Goal: Transaction & Acquisition: Download file/media

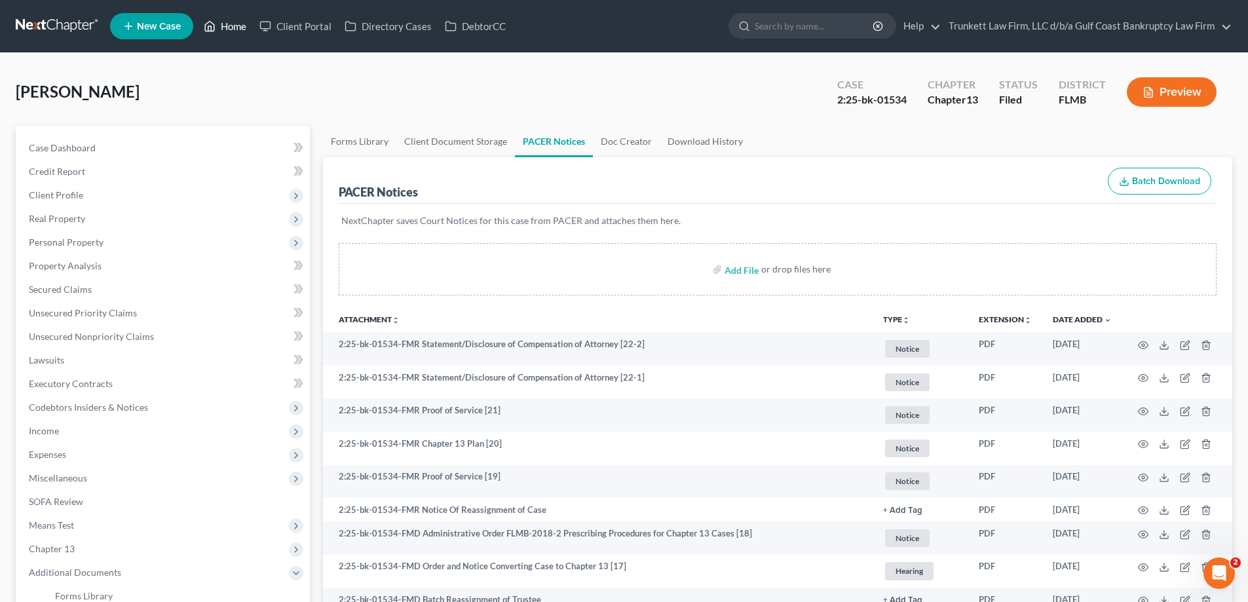
click at [230, 19] on link "Home" at bounding box center [225, 26] width 56 height 24
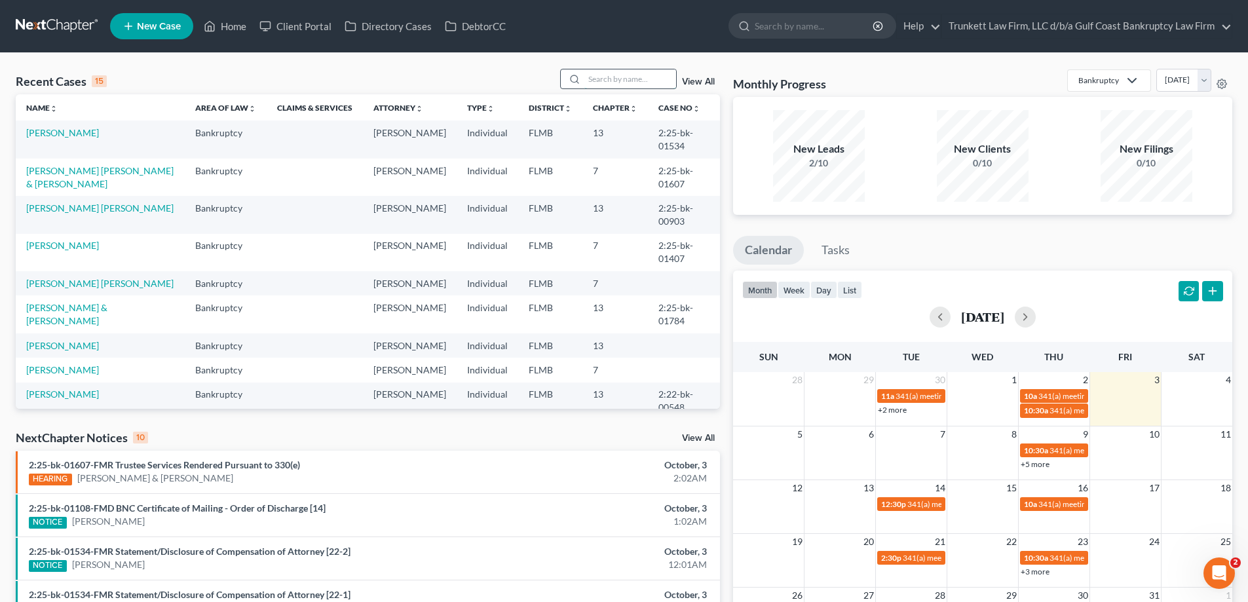
click at [637, 75] on input "search" at bounding box center [630, 78] width 92 height 19
type input "[PERSON_NAME]"
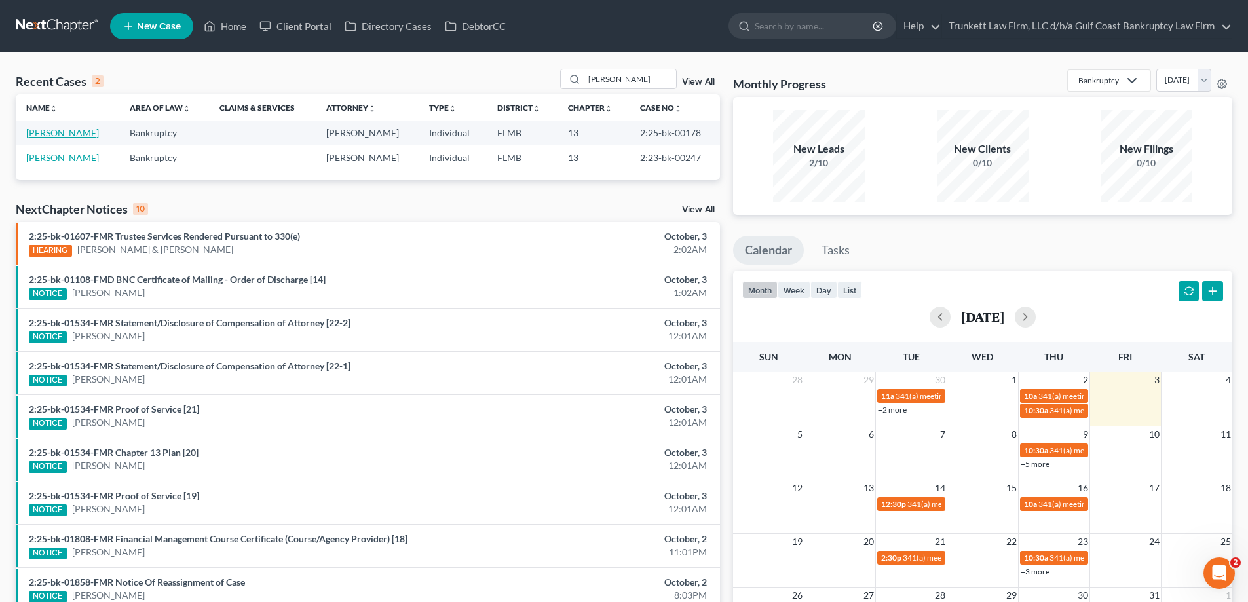
click at [62, 133] on link "[PERSON_NAME]" at bounding box center [62, 132] width 73 height 11
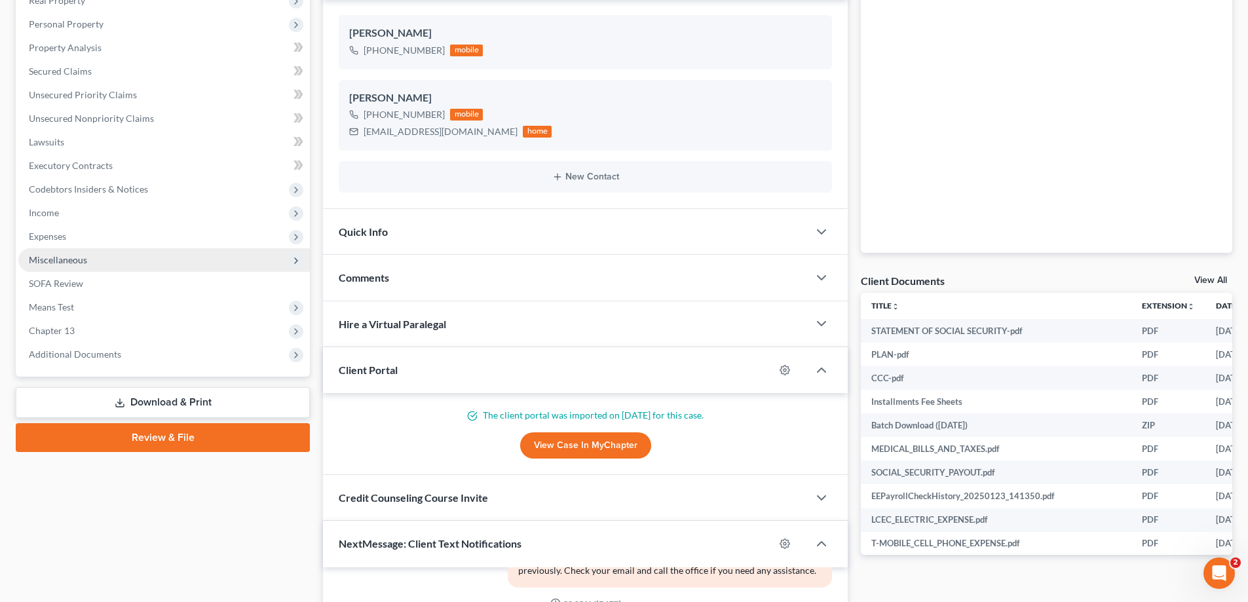
scroll to position [262, 0]
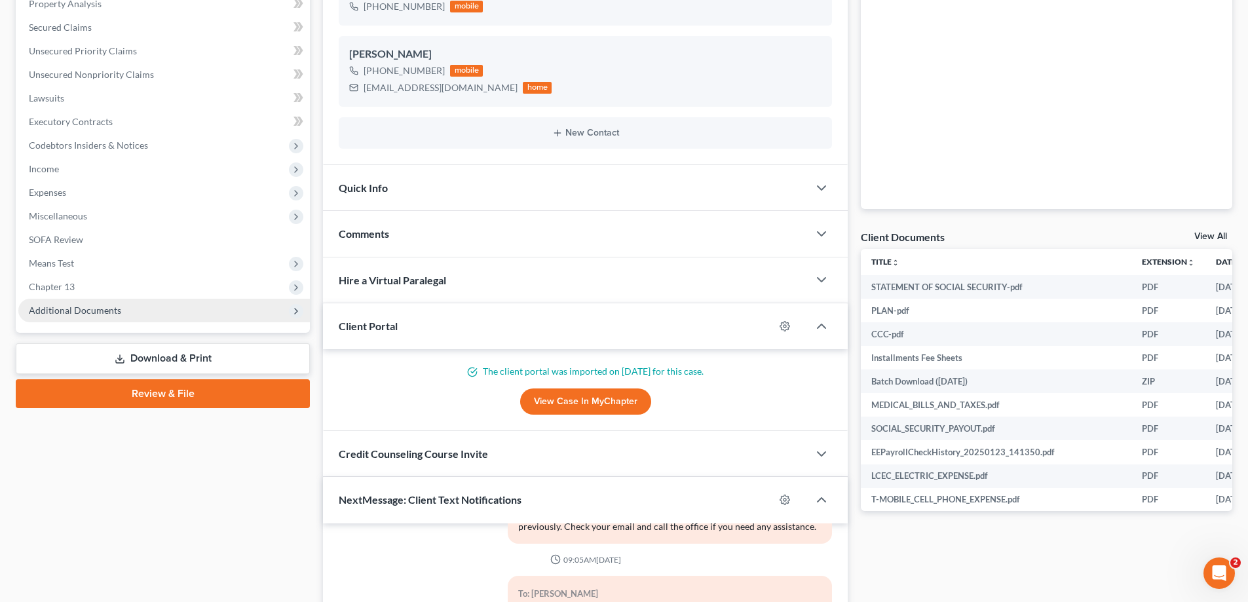
click at [94, 305] on span "Additional Documents" at bounding box center [75, 310] width 92 height 11
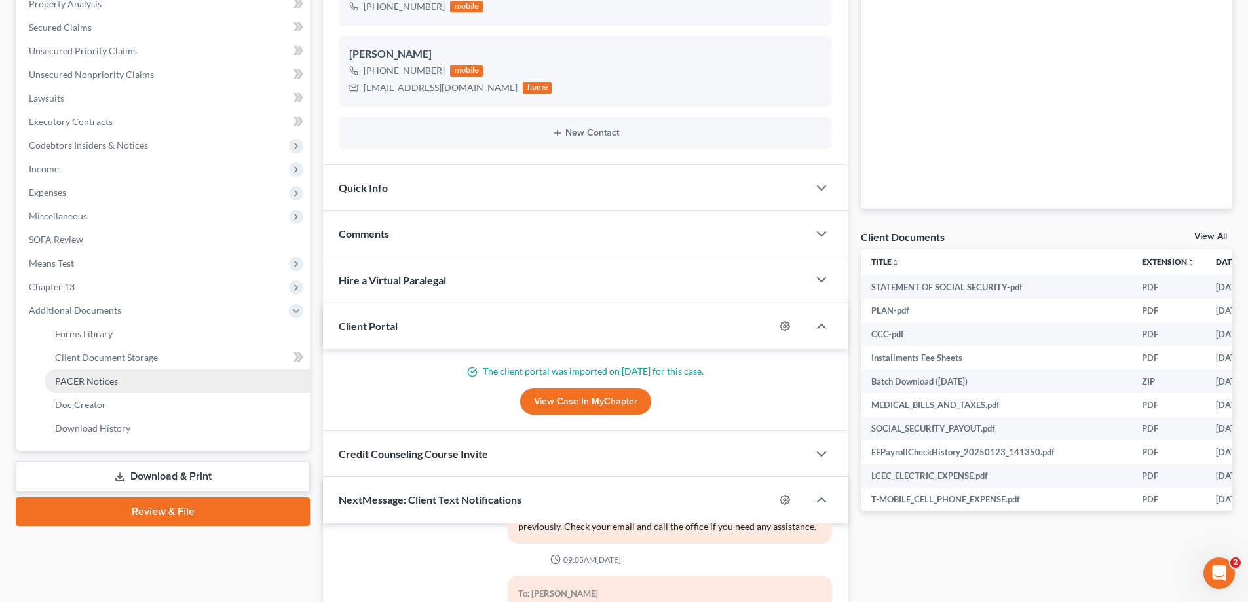
click at [84, 379] on span "PACER Notices" at bounding box center [86, 380] width 63 height 11
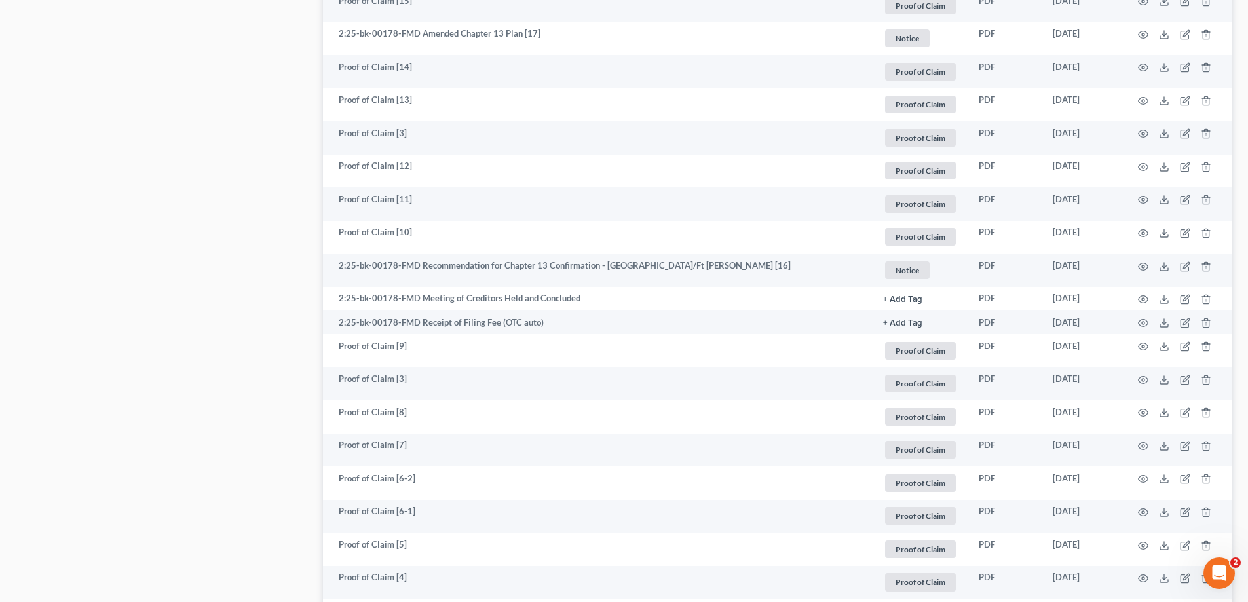
scroll to position [1611, 0]
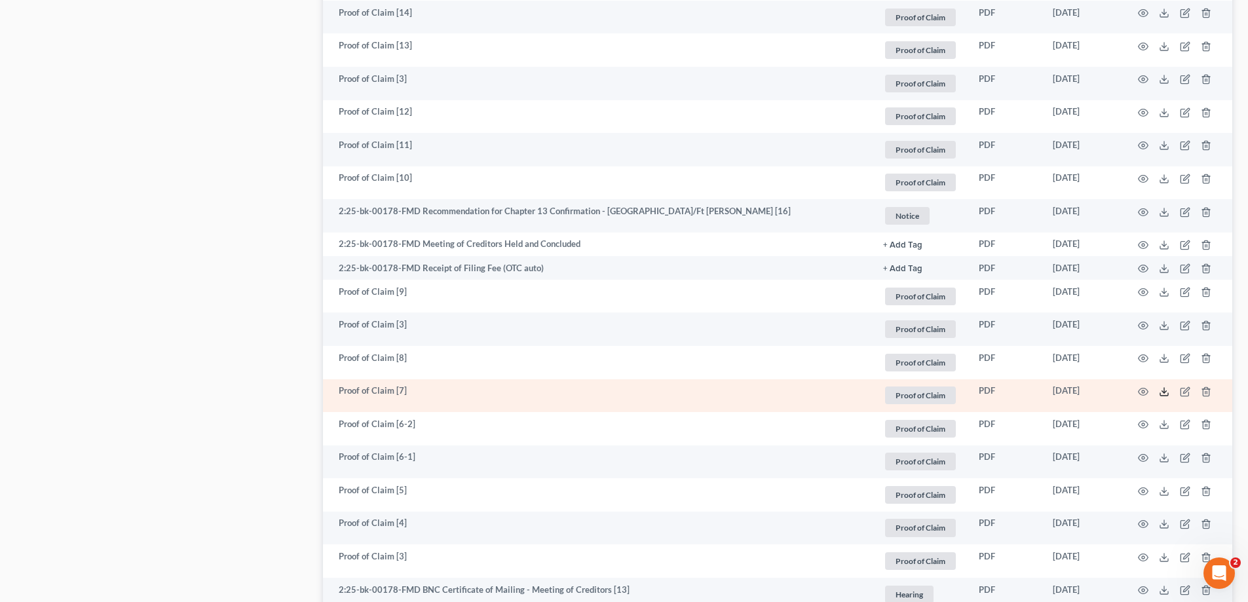
click at [1161, 392] on icon at bounding box center [1164, 391] width 10 height 10
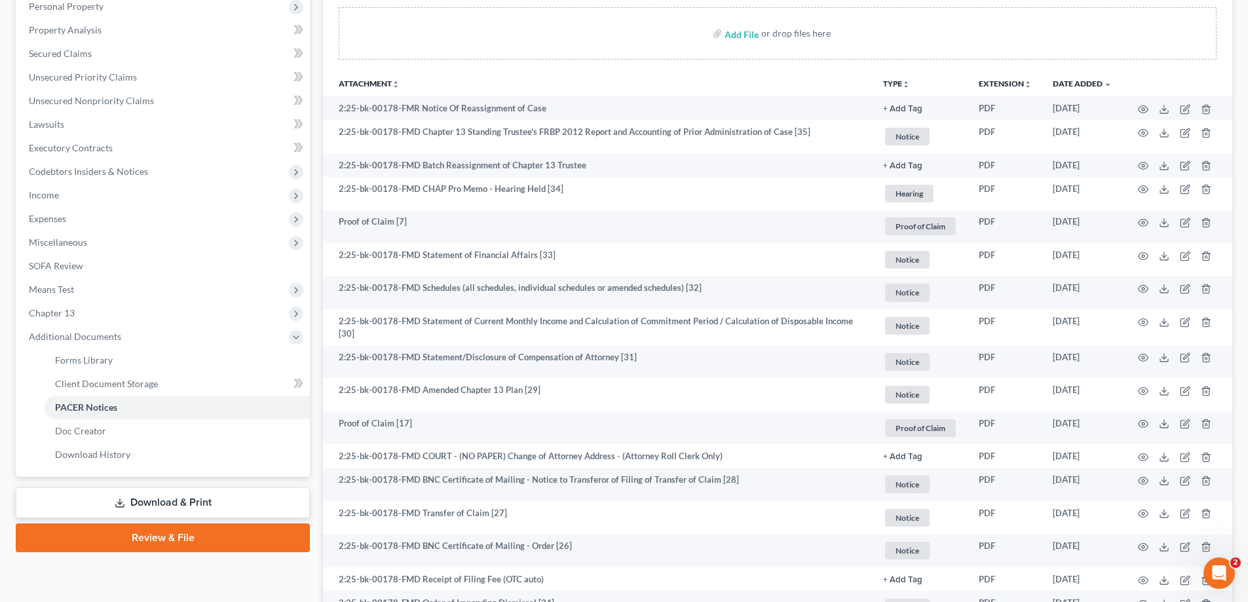
scroll to position [0, 0]
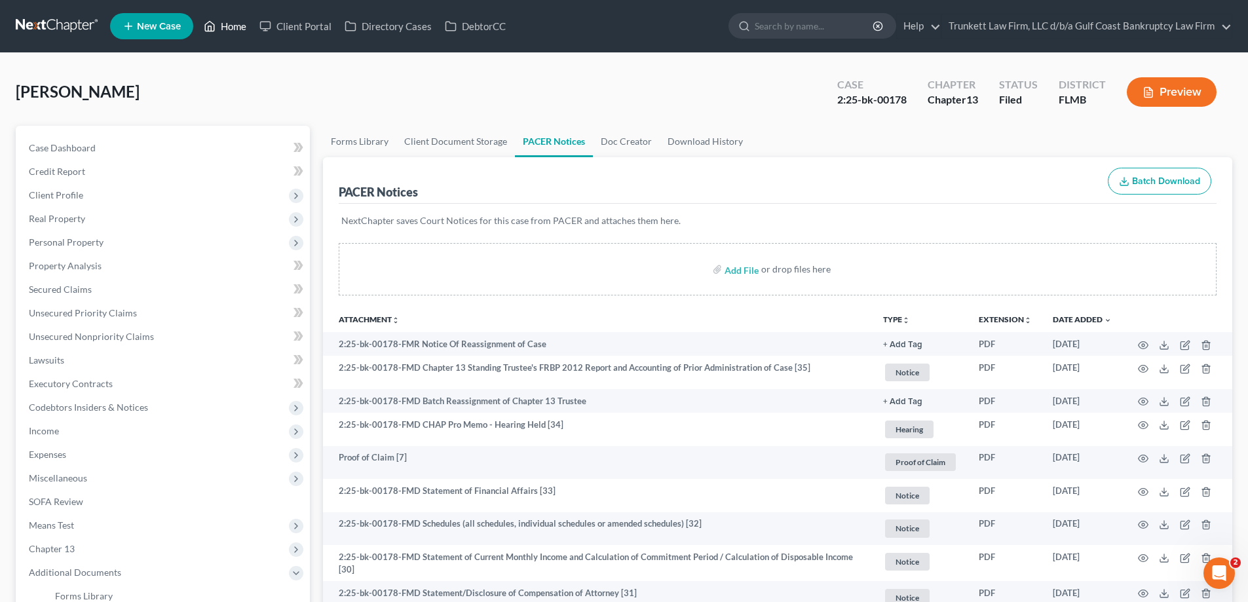
click at [235, 28] on link "Home" at bounding box center [225, 26] width 56 height 24
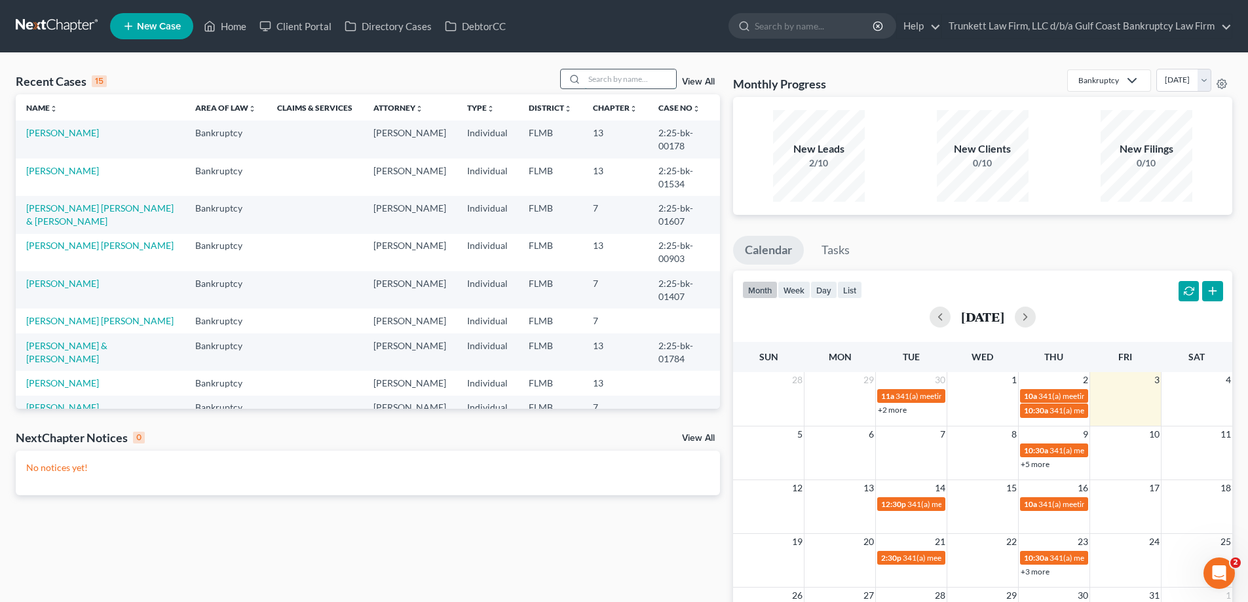
drag, startPoint x: 603, startPoint y: 69, endPoint x: 613, endPoint y: 81, distance: 15.3
click at [603, 69] on input "search" at bounding box center [630, 78] width 92 height 19
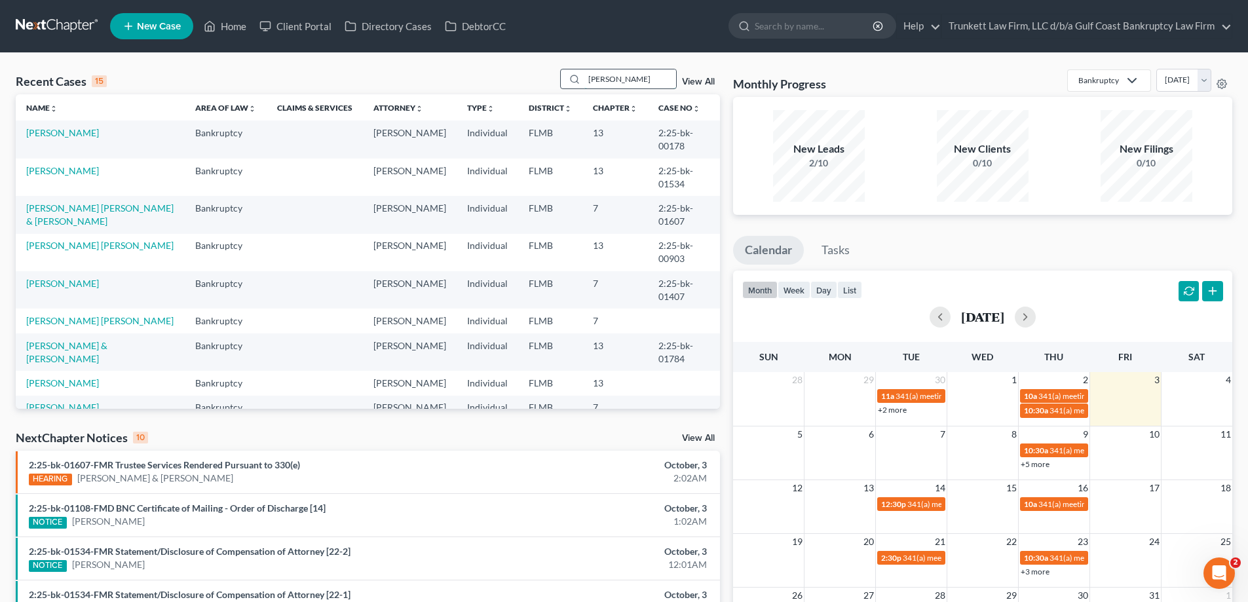
type input "[PERSON_NAME]"
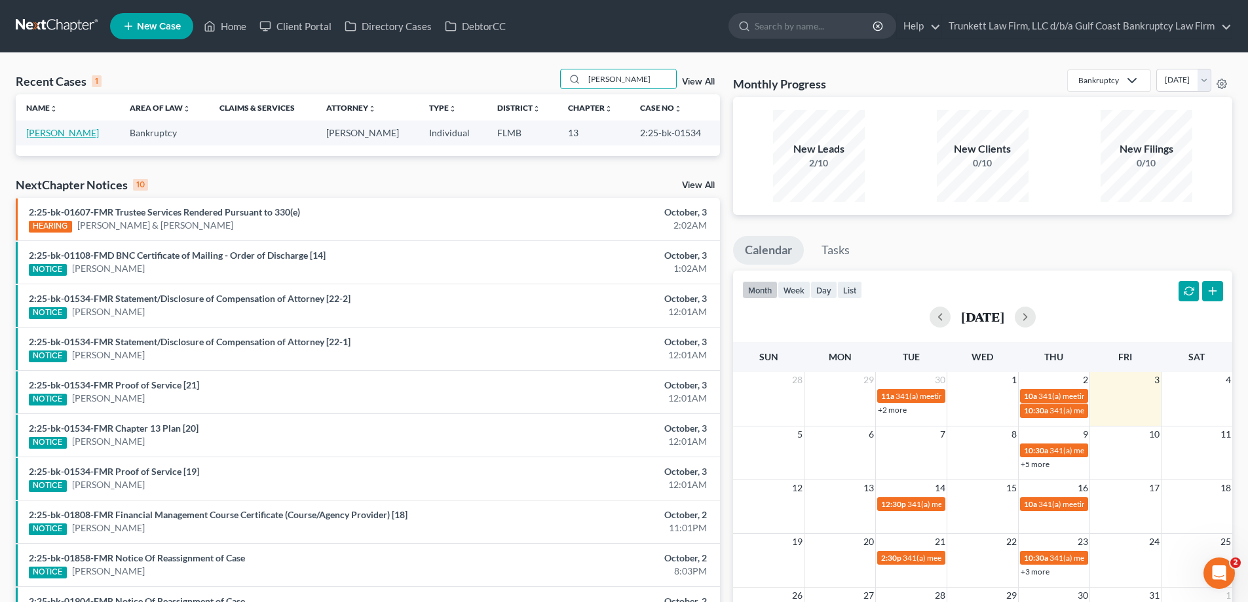
click at [62, 135] on link "[PERSON_NAME]" at bounding box center [62, 132] width 73 height 11
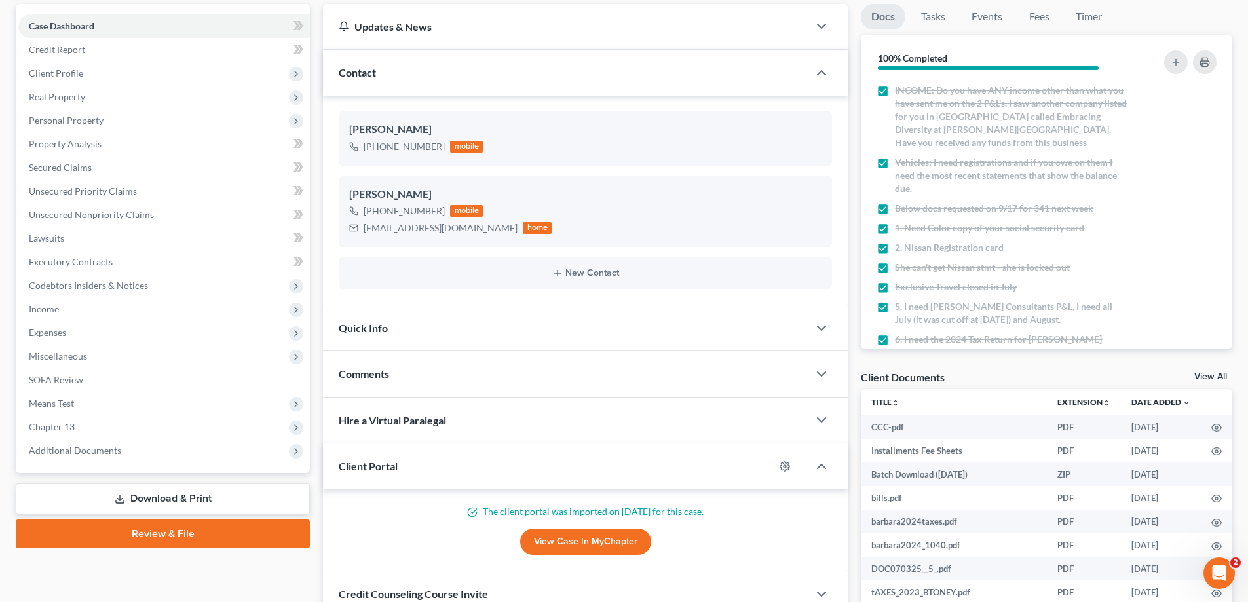
scroll to position [131, 0]
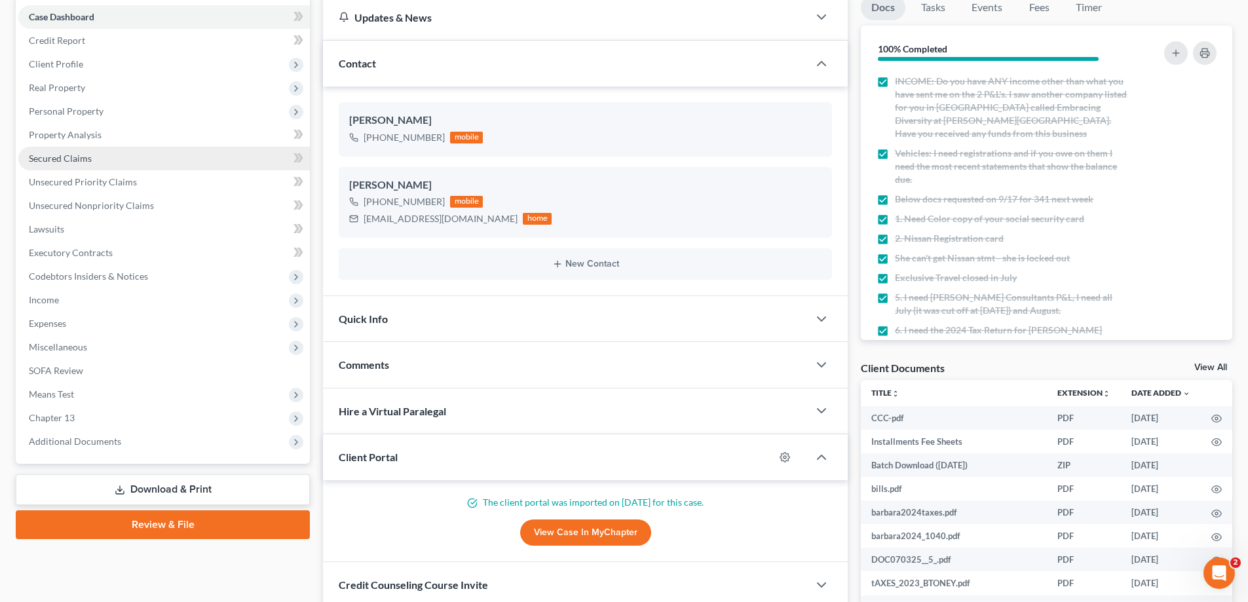
click at [91, 153] on link "Secured Claims" at bounding box center [163, 159] width 291 height 24
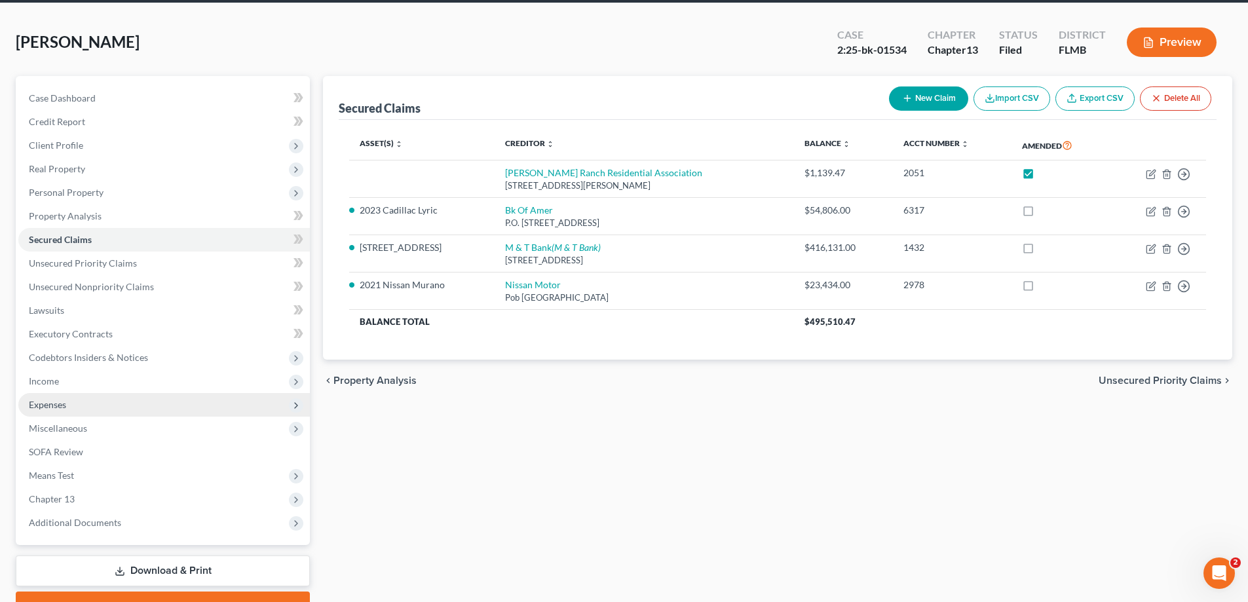
scroll to position [118, 0]
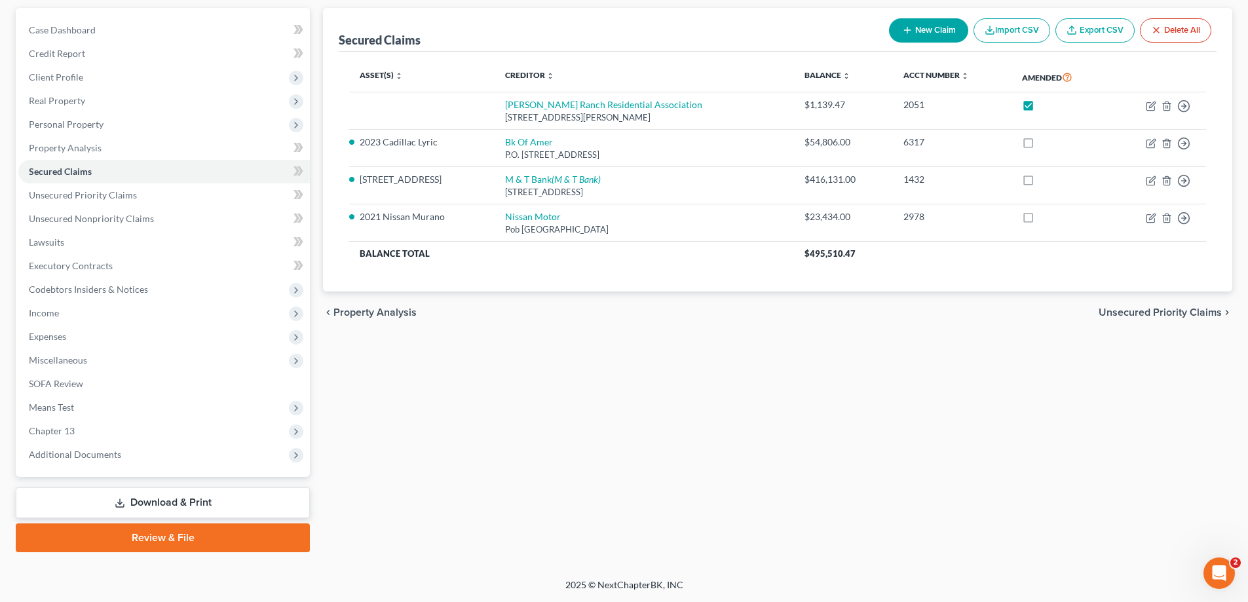
click at [181, 499] on link "Download & Print" at bounding box center [163, 502] width 294 height 31
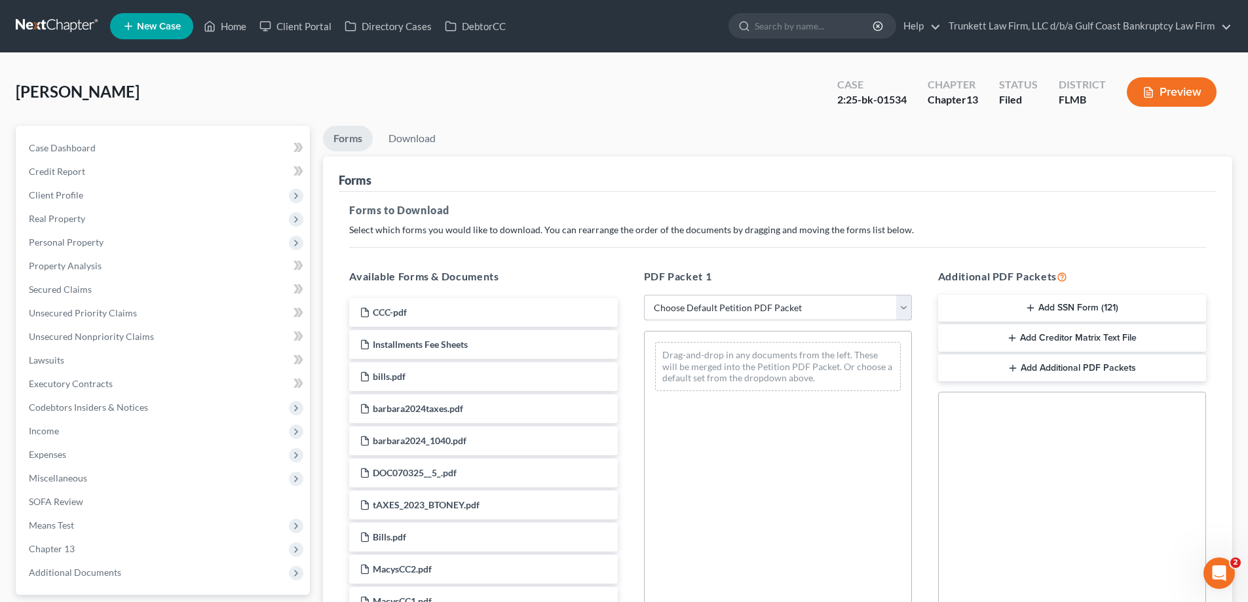
click at [764, 305] on select "Choose Default Petition PDF Packet Complete Bankruptcy Petition (all forms and …" at bounding box center [778, 308] width 268 height 26
select select "2"
click at [644, 295] on select "Choose Default Petition PDF Packet Complete Bankruptcy Petition (all forms and …" at bounding box center [778, 308] width 268 height 26
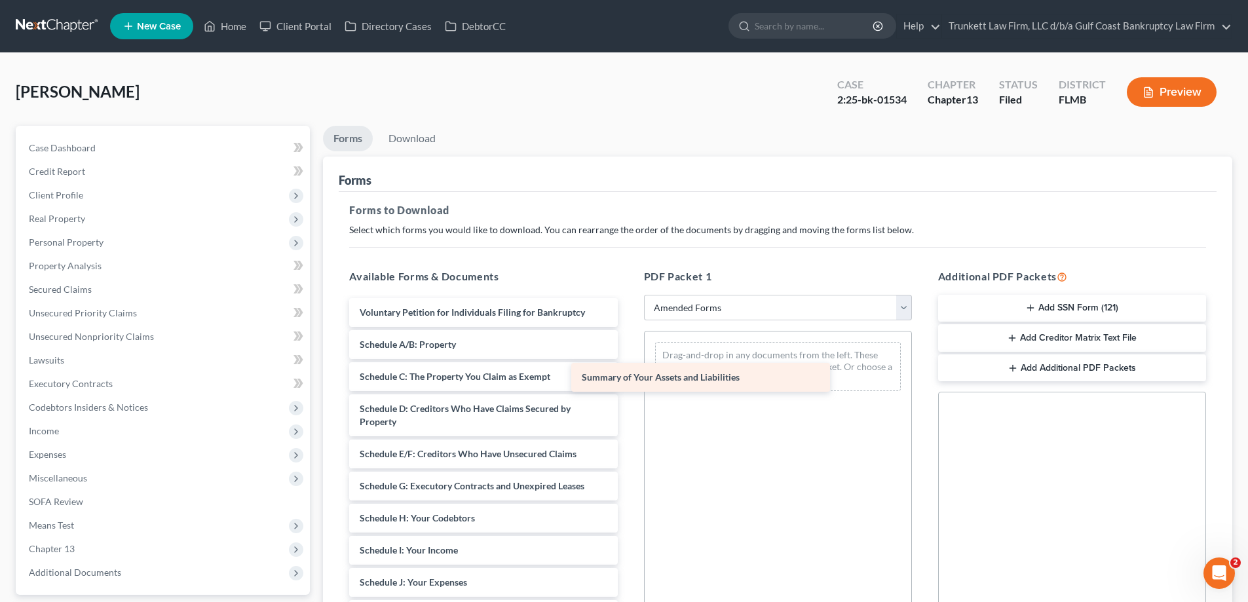
drag, startPoint x: 493, startPoint y: 345, endPoint x: 715, endPoint y: 378, distance: 224.5
click at [628, 378] on div "Summary of Your Assets and Liabilities Voluntary Petition for Individuals Filin…" at bounding box center [483, 573] width 289 height 550
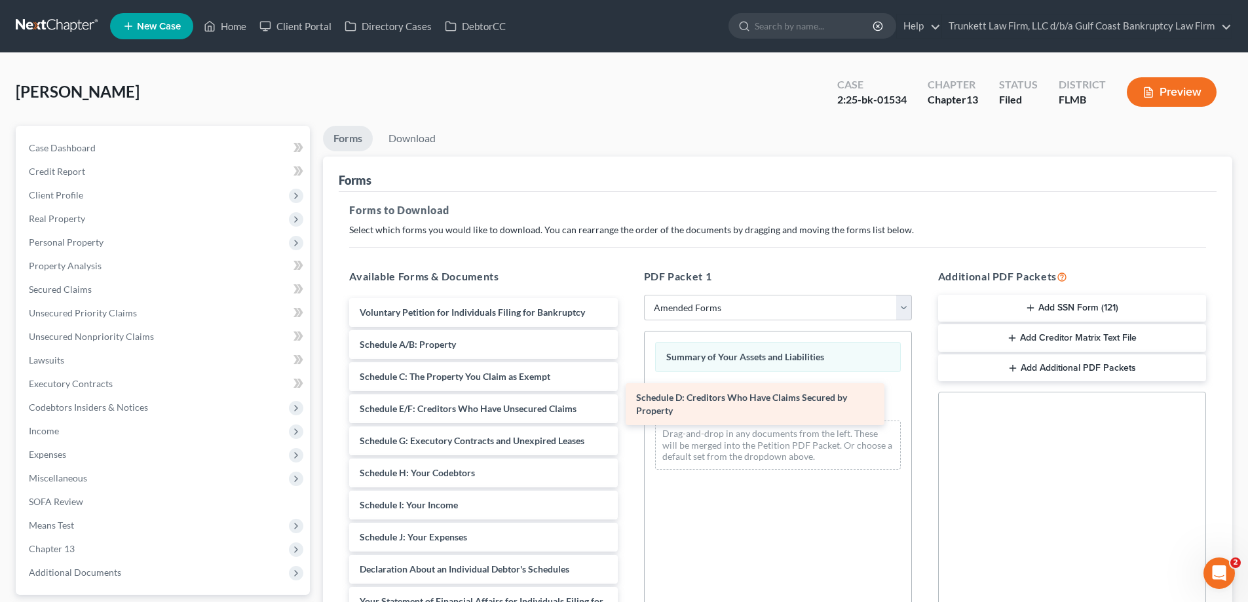
drag, startPoint x: 439, startPoint y: 407, endPoint x: 732, endPoint y: 394, distance: 293.8
click at [628, 394] on div "Schedule D: Creditors Who Have Claims Secured by Property Voluntary Petition fo…" at bounding box center [483, 550] width 289 height 504
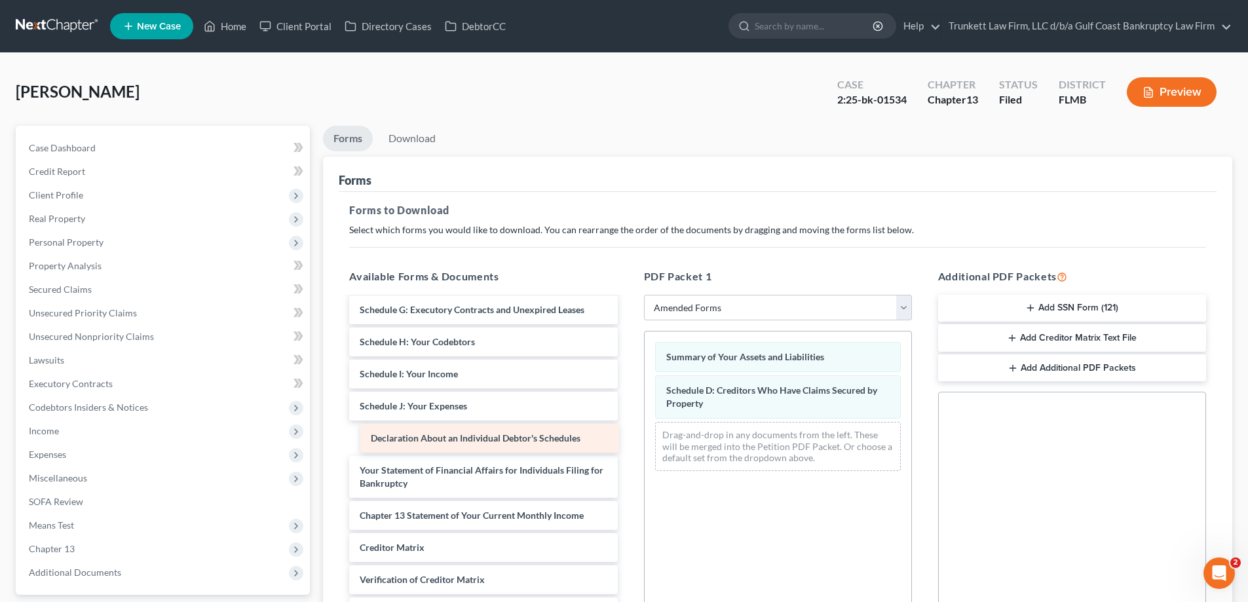
scroll to position [119, 0]
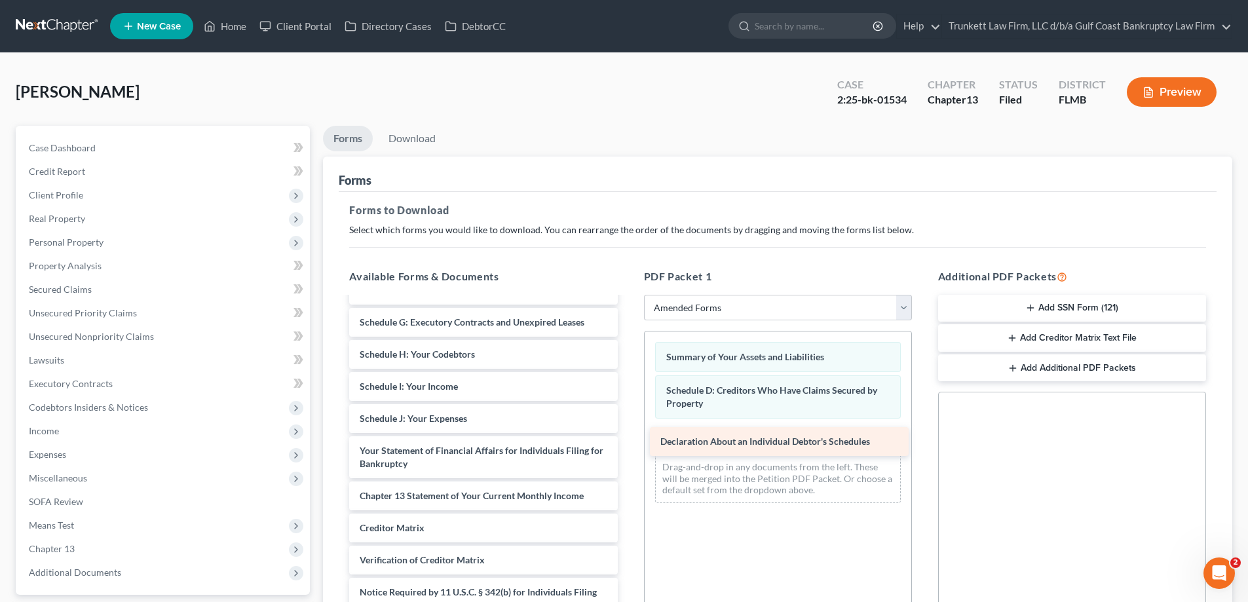
drag, startPoint x: 485, startPoint y: 436, endPoint x: 785, endPoint y: 439, distance: 299.4
click at [628, 439] on div "Declaration About an Individual Debtor's Schedules Voluntary Petition for Indiv…" at bounding box center [483, 415] width 289 height 472
click at [426, 142] on link "Download" at bounding box center [412, 139] width 68 height 26
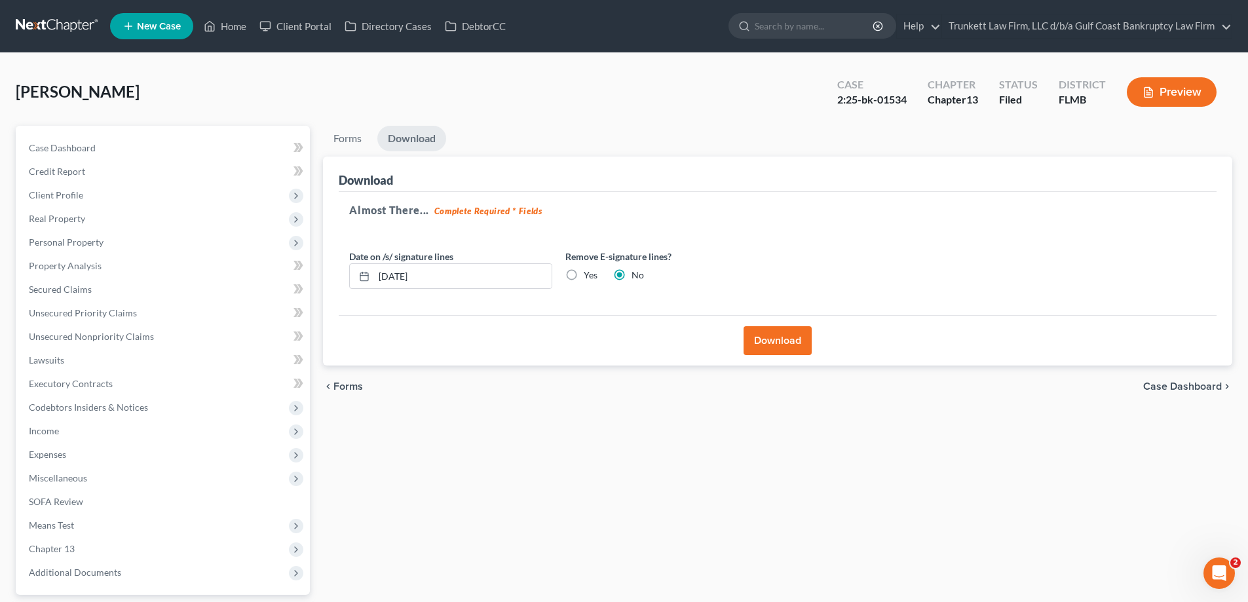
click at [778, 341] on button "Download" at bounding box center [777, 340] width 68 height 29
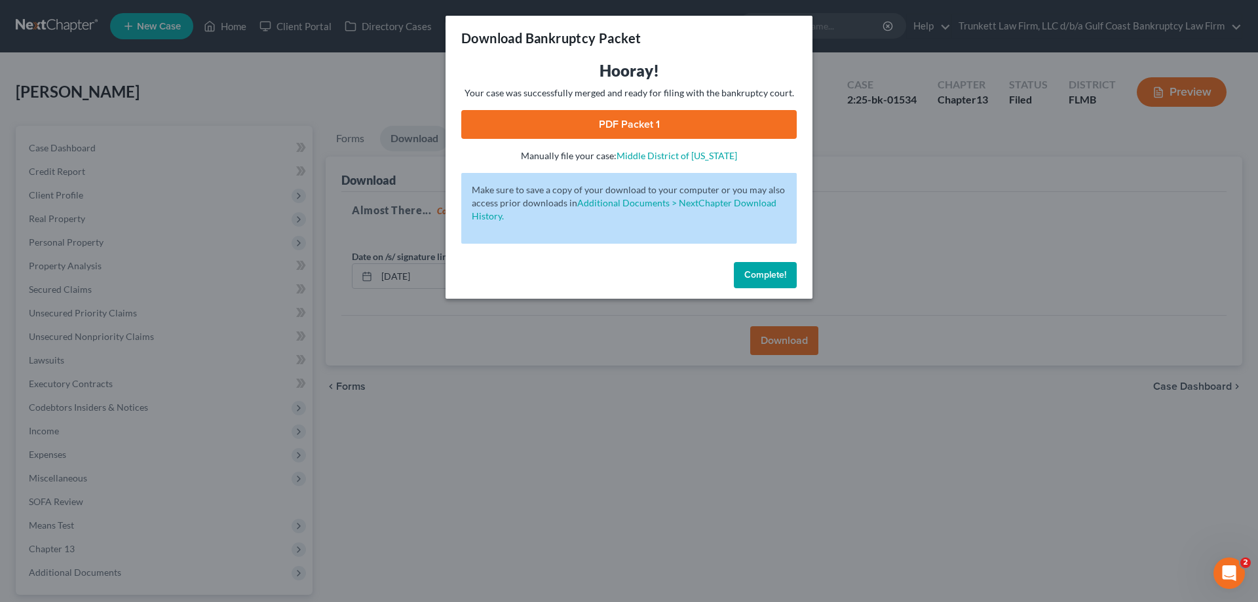
click at [642, 122] on link "PDF Packet 1" at bounding box center [628, 124] width 335 height 29
click at [768, 274] on span "Complete!" at bounding box center [765, 274] width 42 height 11
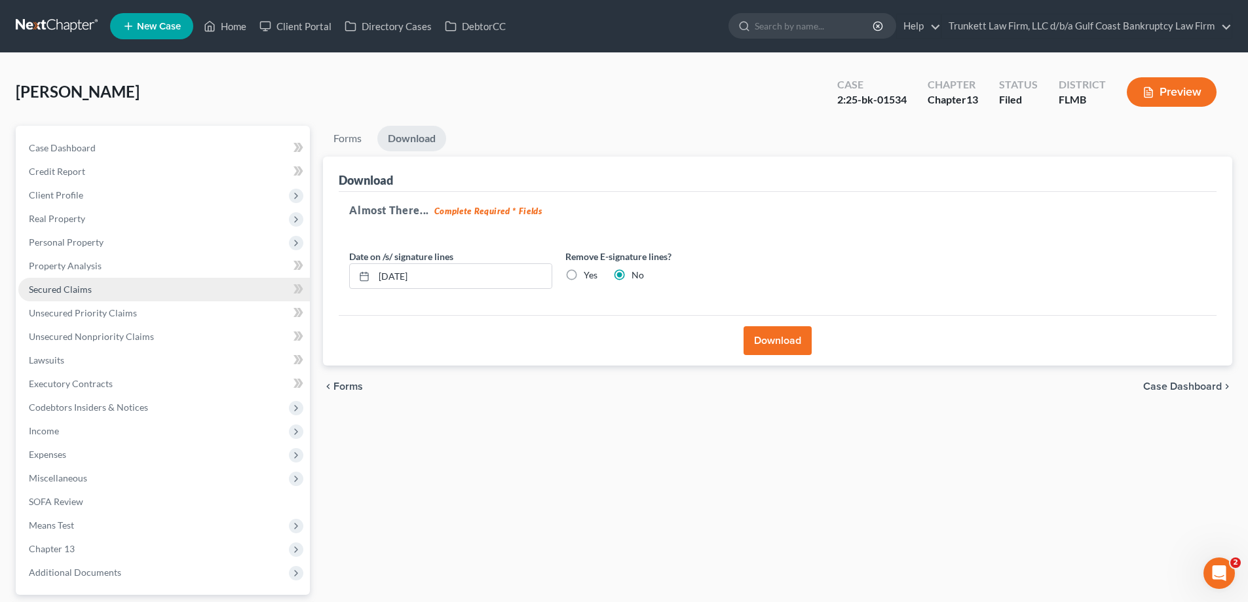
click at [77, 284] on span "Secured Claims" at bounding box center [60, 289] width 63 height 11
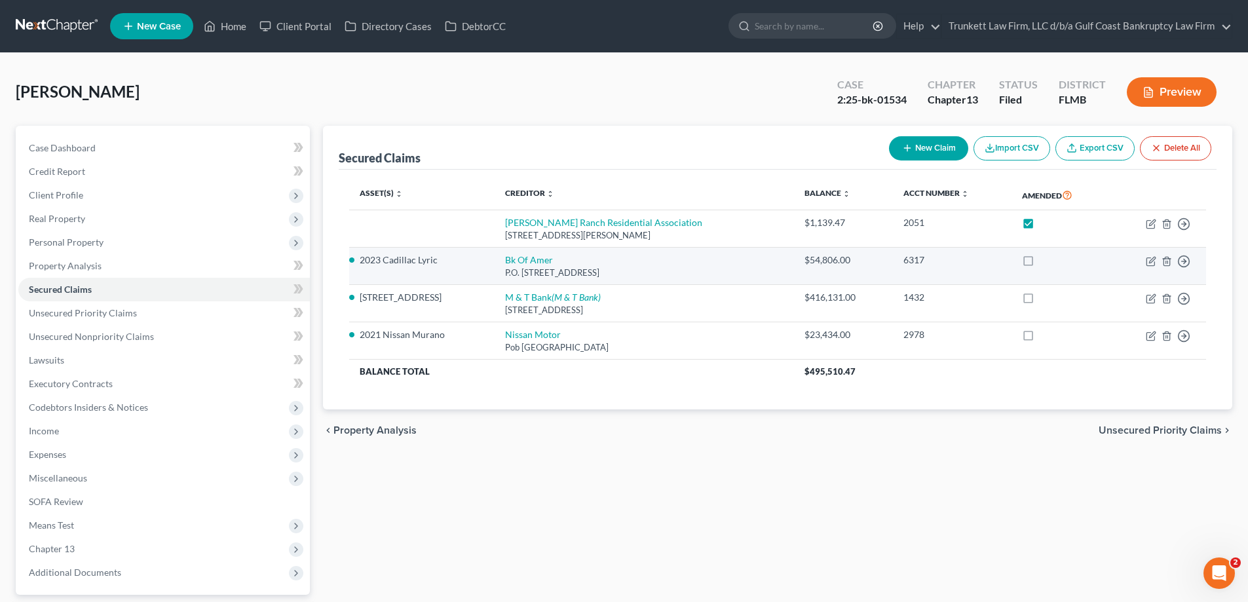
click at [1040, 263] on label at bounding box center [1040, 263] width 0 height 0
click at [1045, 260] on input "checkbox" at bounding box center [1049, 257] width 9 height 9
checkbox input "true"
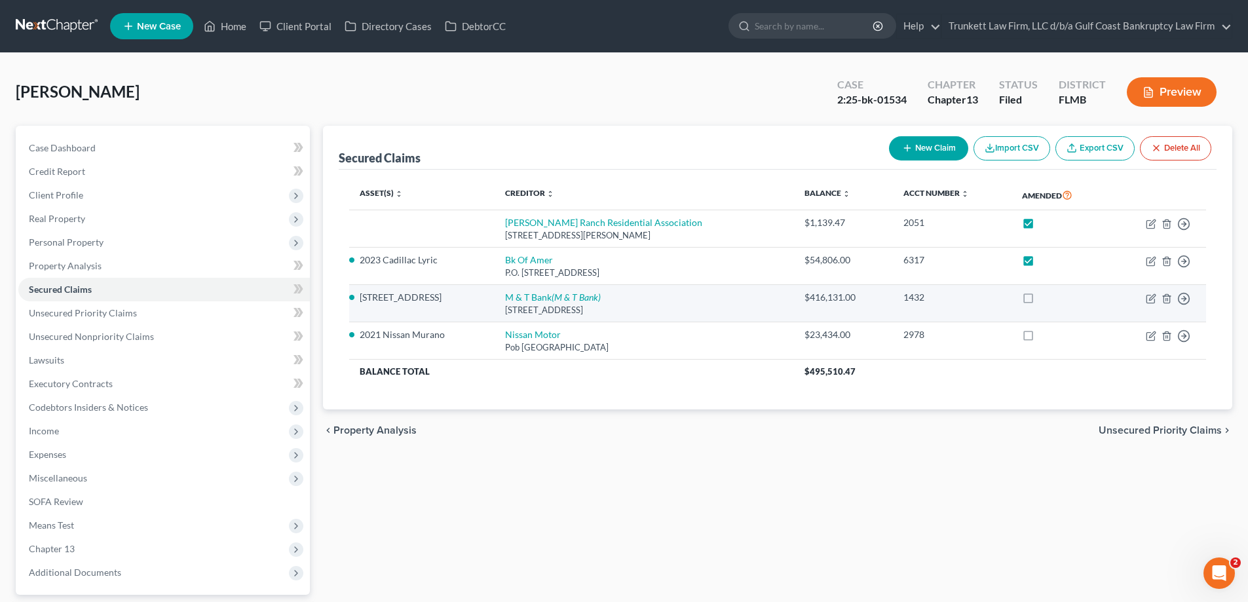
click at [1040, 301] on label at bounding box center [1040, 301] width 0 height 0
click at [1045, 292] on input "checkbox" at bounding box center [1049, 295] width 9 height 9
checkbox input "true"
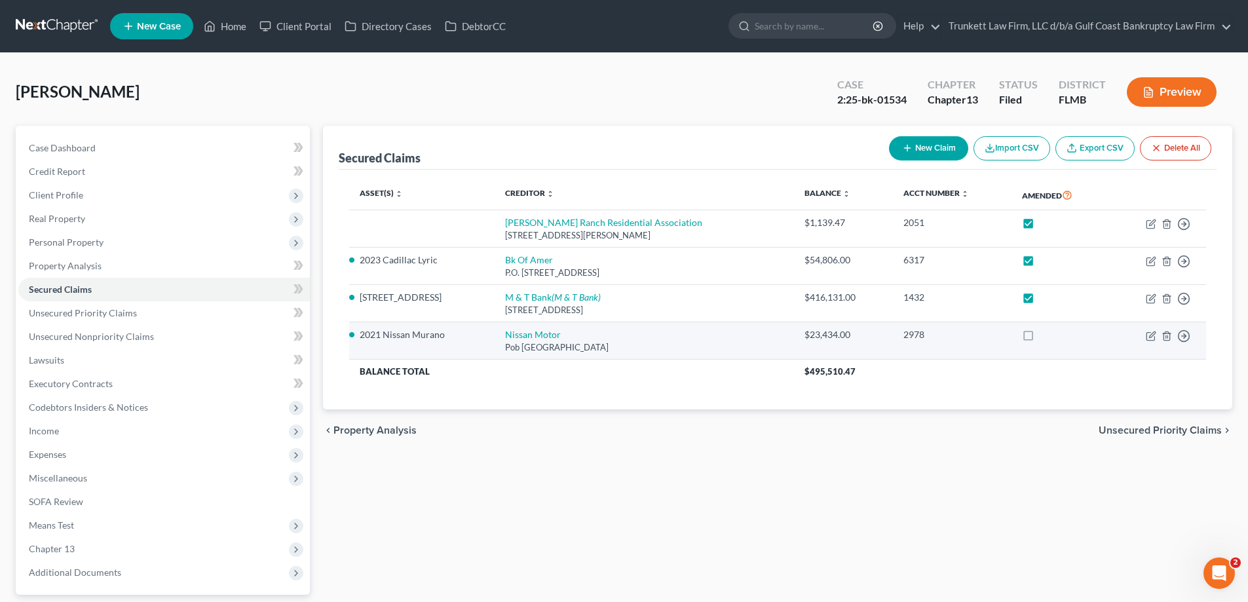
click at [1040, 338] on label at bounding box center [1040, 338] width 0 height 0
click at [1045, 337] on input "checkbox" at bounding box center [1049, 332] width 9 height 9
checkbox input "true"
